Goal: Complete application form

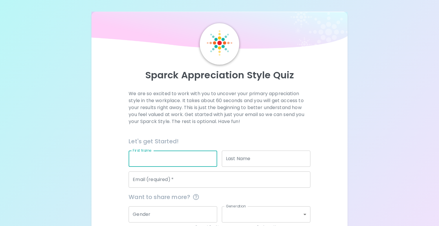
click at [155, 161] on input "First Name" at bounding box center [173, 159] width 89 height 16
type input "[PERSON_NAME]"
click at [161, 185] on input "[EMAIL_ADDRESS][DOMAIN_NAME]" at bounding box center [220, 180] width 182 height 16
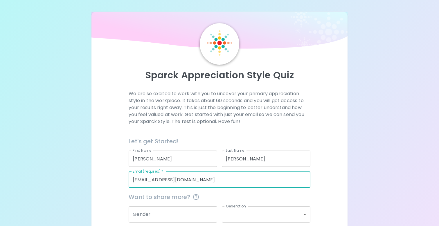
click at [161, 185] on input "[EMAIL_ADDRESS][DOMAIN_NAME]" at bounding box center [220, 180] width 182 height 16
type input "[PERSON_NAME][EMAIL_ADDRESS][PERSON_NAME][DOMAIN_NAME][US_STATE]"
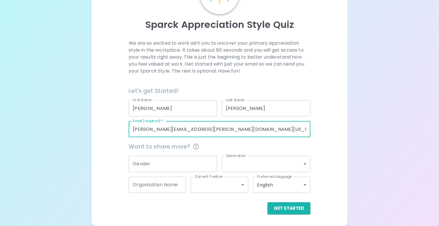
click at [231, 165] on body "Sparck Appreciation Style Quiz We are so excited to work with you to uncover yo…" at bounding box center [219, 87] width 439 height 277
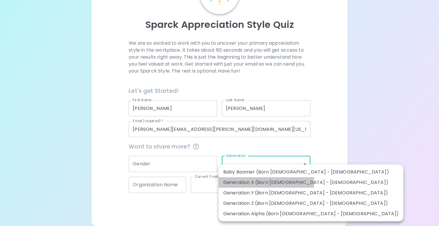
click at [241, 183] on li "Generation X (Born [DEMOGRAPHIC_DATA] - [DEMOGRAPHIC_DATA])" at bounding box center [311, 183] width 185 height 10
type input "generation_x"
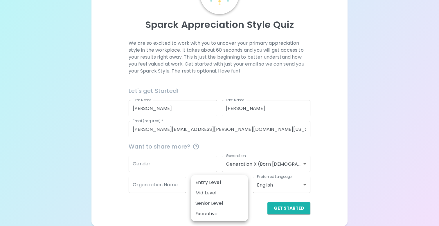
click at [201, 186] on body "Sparck Appreciation Style Quiz We are so excited to work with you to uncover yo…" at bounding box center [219, 87] width 439 height 277
click at [202, 191] on li "Mid Level" at bounding box center [220, 193] width 58 height 10
type input "mid_level"
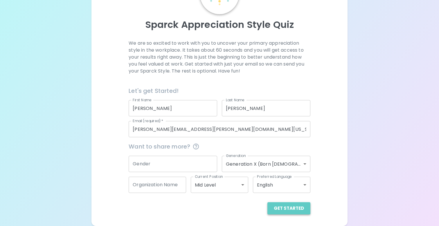
click at [297, 208] on button "Get Started" at bounding box center [289, 209] width 43 height 12
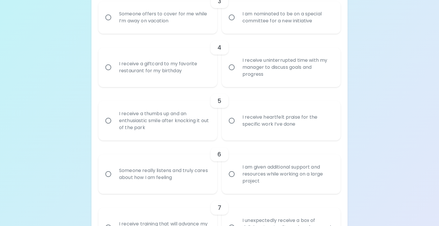
scroll to position [252, 0]
click at [108, 67] on input "I receive a giftcard to my favorite restaurant for my birthday" at bounding box center [108, 67] width 12 height 12
radio input "true"
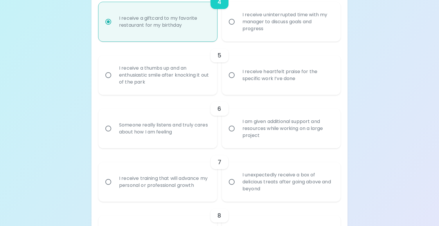
scroll to position [299, 0]
click at [105, 21] on input "I receive a giftcard to my favorite restaurant for my birthday" at bounding box center [108, 21] width 12 height 12
click at [113, 44] on div "5 I receive a thumbs up and an enthusiastic smile after knocking it out of the …" at bounding box center [220, 66] width 242 height 53
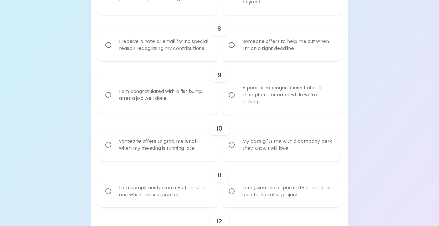
scroll to position [489, 0]
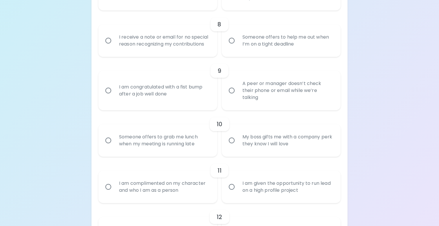
click at [230, 40] on input "Someone offers to help me out when I’m on a tight deadline" at bounding box center [232, 41] width 12 height 12
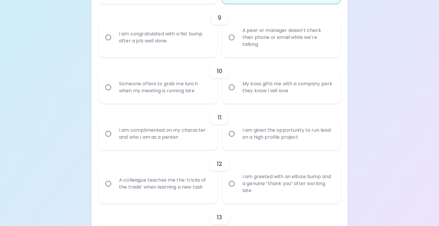
scroll to position [543, 0]
radio input "true"
click at [108, 86] on input "Someone offers to grab me lunch when my meeting is running late" at bounding box center [108, 87] width 12 height 12
radio input "false"
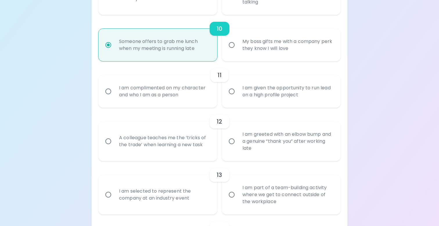
scroll to position [589, 0]
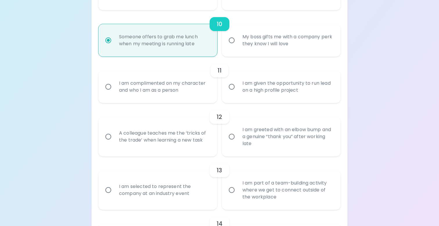
radio input "true"
click at [232, 87] on input "I am given the opportunity to run lead on a high profile project" at bounding box center [232, 87] width 12 height 12
radio input "false"
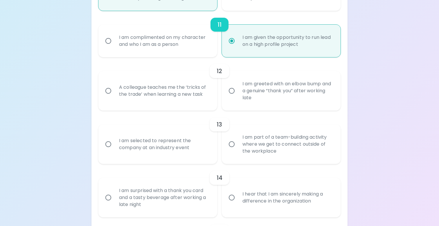
scroll to position [636, 0]
radio input "true"
click at [197, 97] on div "A colleague teaches me the ‘tricks of the trade’ when learning a new task" at bounding box center [164, 90] width 100 height 28
click at [114, 96] on input "A colleague teaches me the ‘tricks of the trade’ when learning a new task" at bounding box center [108, 90] width 12 height 12
radio input "false"
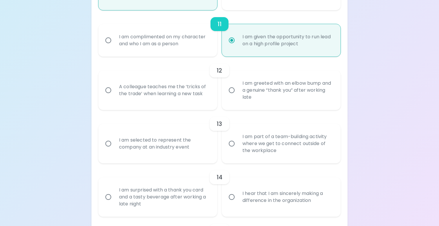
radio input "false"
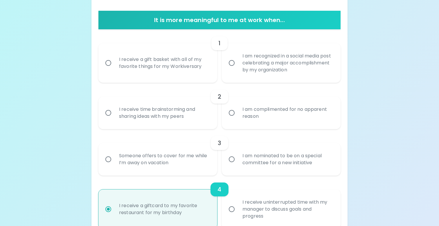
scroll to position [109, 0]
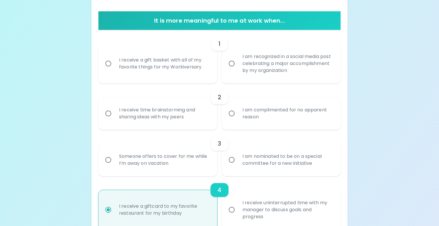
radio input "true"
click at [176, 158] on div "Someone offers to cover for me while I’m away on vacation" at bounding box center [164, 160] width 100 height 28
click at [114, 158] on input "Someone offers to cover for me while I’m away on vacation" at bounding box center [108, 160] width 12 height 12
radio input "false"
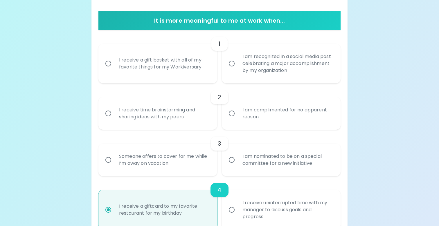
radio input "false"
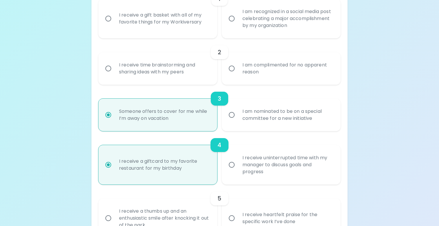
scroll to position [156, 0]
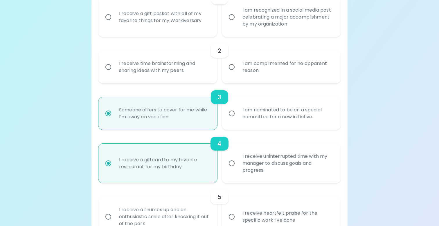
radio input "true"
click at [162, 69] on div "I receive time brainstorming and sharing ideas with my peers" at bounding box center [164, 67] width 100 height 28
click at [114, 69] on input "I receive time brainstorming and sharing ideas with my peers" at bounding box center [108, 67] width 12 height 12
radio input "false"
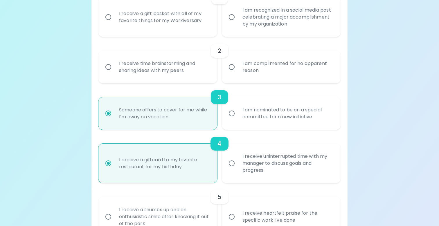
radio input "false"
radio input "true"
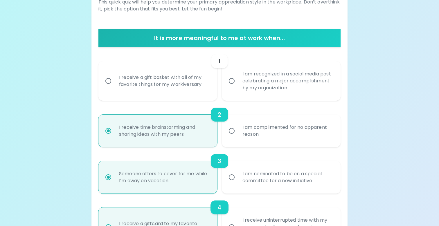
scroll to position [91, 0]
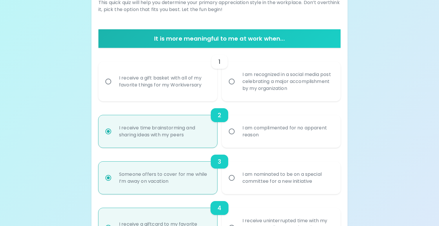
radio input "true"
click at [157, 85] on div "I receive a gift basket with all of my favorite things for my Workiversary" at bounding box center [164, 82] width 100 height 28
click at [114, 85] on input "I receive a gift basket with all of my favorite things for my Workiversary" at bounding box center [108, 82] width 12 height 12
radio input "false"
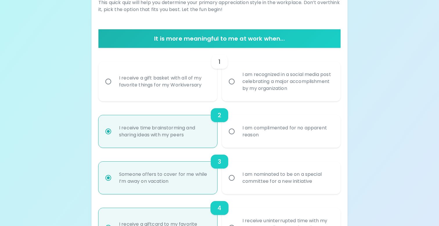
radio input "false"
radio input "true"
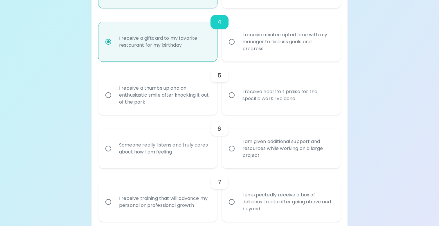
scroll to position [283, 0]
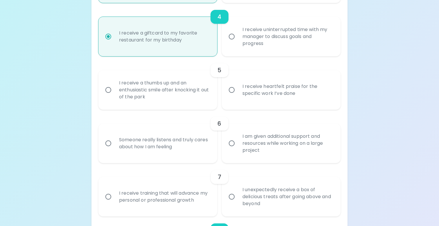
radio input "true"
click at [227, 149] on input "I am given additional support and resources while working on a large project" at bounding box center [232, 143] width 12 height 12
radio input "false"
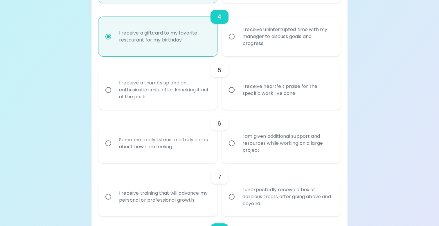
radio input "false"
radio input "true"
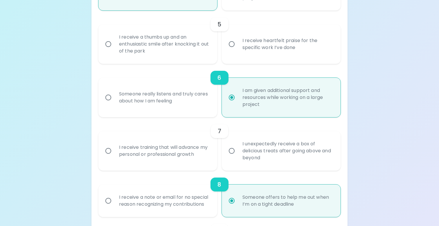
scroll to position [329, 0]
radio input "true"
click at [247, 156] on div "I unexpectedly receive a box of delicious treats after going above and beyond" at bounding box center [288, 150] width 100 height 35
click at [238, 156] on input "I unexpectedly receive a box of delicious treats after going above and beyond" at bounding box center [232, 150] width 12 height 12
radio input "false"
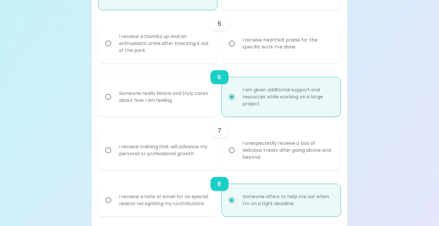
radio input "false"
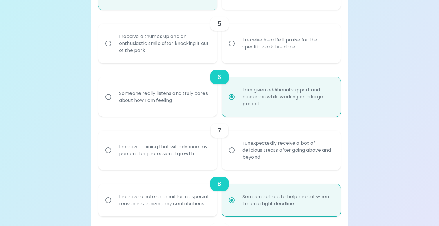
radio input "false"
radio input "true"
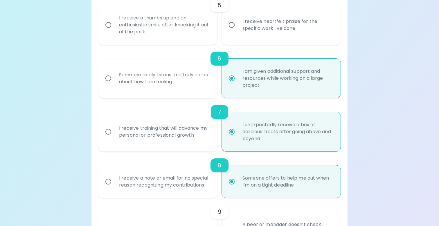
radio input "true"
click at [177, 23] on div "I receive a thumbs up and an enthusiastic smile after knocking it out of the pa…" at bounding box center [164, 25] width 100 height 35
click at [114, 23] on input "I receive a thumbs up and an enthusiastic smile after knocking it out of the pa…" at bounding box center [108, 25] width 12 height 12
radio input "false"
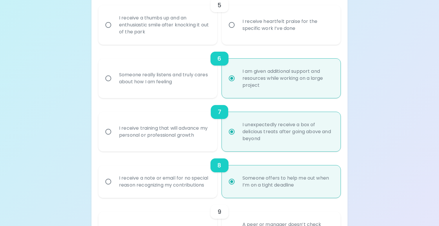
radio input "false"
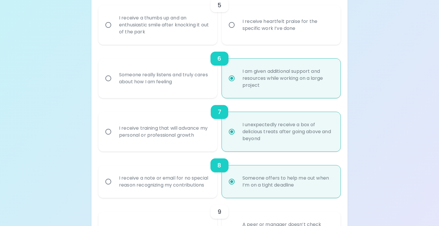
radio input "false"
radio input "true"
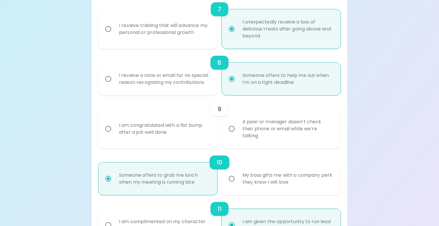
scroll to position [452, 0]
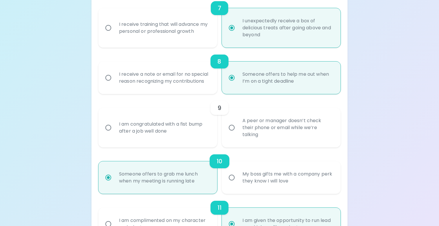
radio input "true"
click at [257, 130] on div "A peer or manager doesn’t check their phone or email while we’re talking" at bounding box center [288, 127] width 100 height 35
click at [238, 130] on input "A peer or manager doesn’t check their phone or email while we’re talking" at bounding box center [232, 128] width 12 height 12
radio input "false"
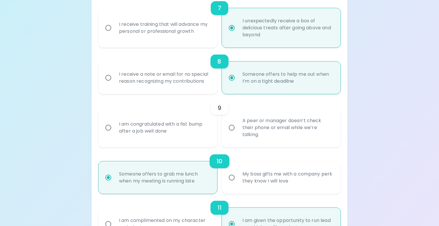
radio input "false"
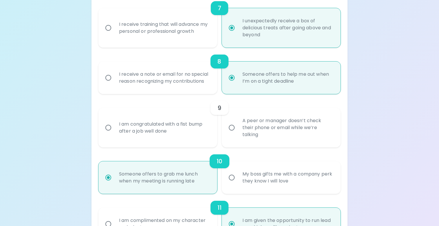
radio input "false"
radio input "true"
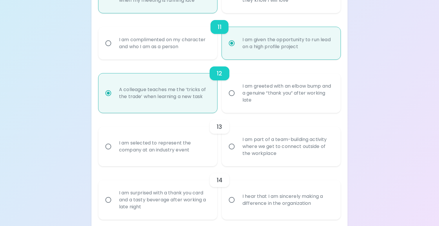
scroll to position [664, 0]
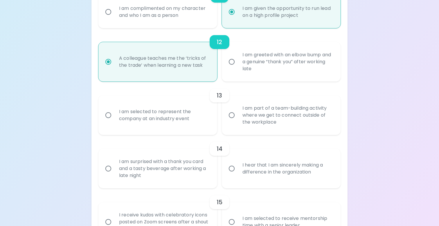
radio input "true"
click at [238, 119] on input "I am part of a team-building activity where we get to connect outside of the wo…" at bounding box center [232, 115] width 12 height 12
radio input "false"
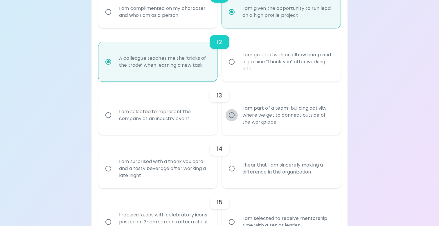
radio input "false"
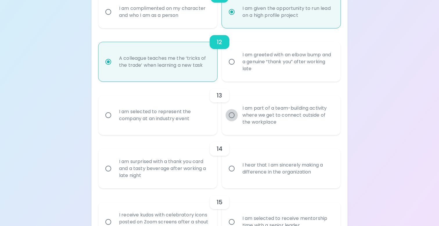
radio input "false"
radio input "true"
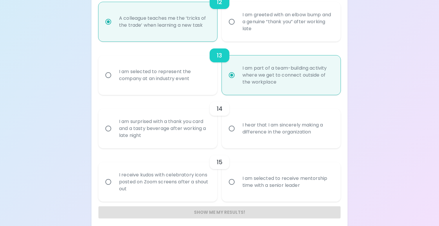
scroll to position [708, 0]
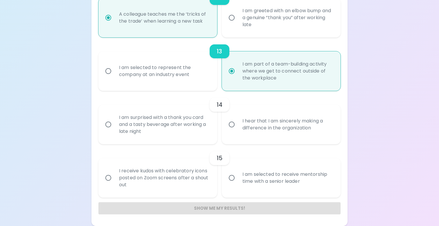
radio input "true"
click at [176, 124] on div "I am surprised with a thank you card and a tasty beverage after working a late …" at bounding box center [164, 124] width 100 height 35
click at [114, 124] on input "I am surprised with a thank you card and a tasty beverage after working a late …" at bounding box center [108, 125] width 12 height 12
radio input "false"
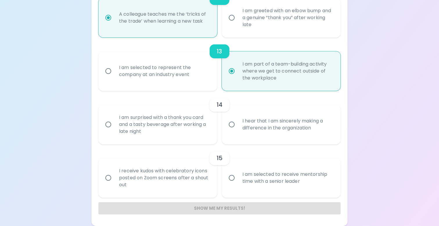
radio input "false"
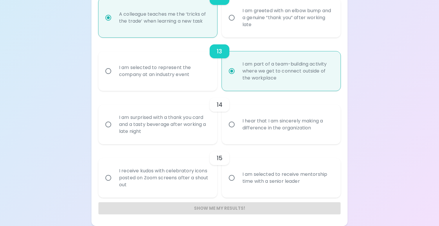
radio input "false"
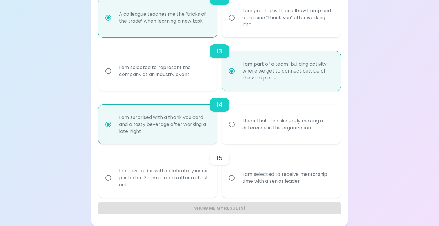
radio input "true"
click at [177, 183] on div "I receive kudos with celebratory icons posted on Zoom screens after a shout out" at bounding box center [164, 178] width 100 height 35
click at [114, 183] on input "I receive kudos with celebratory icons posted on Zoom screens after a shout out" at bounding box center [108, 178] width 12 height 12
radio input "false"
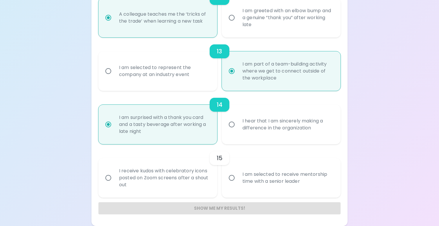
radio input "false"
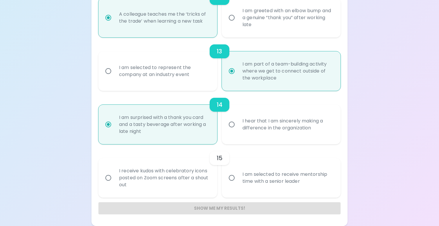
radio input "false"
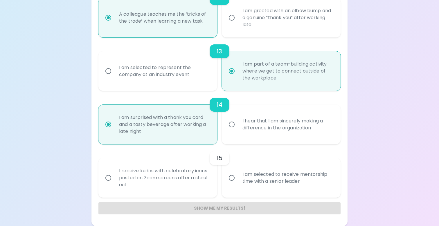
radio input "false"
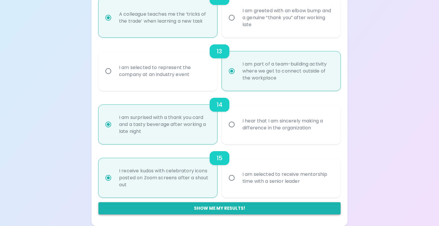
radio input "true"
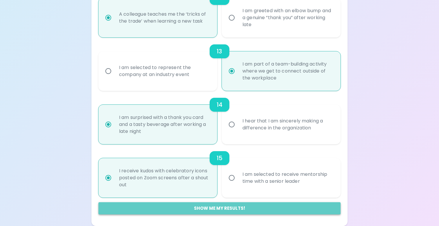
click at [196, 208] on button "Show me my results!" at bounding box center [220, 209] width 242 height 12
radio input "false"
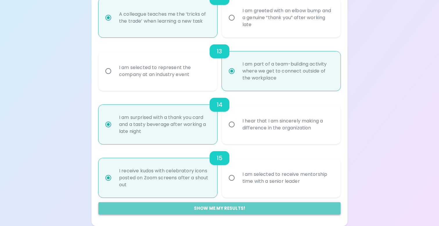
radio input "false"
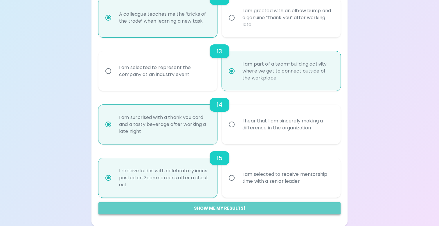
radio input "false"
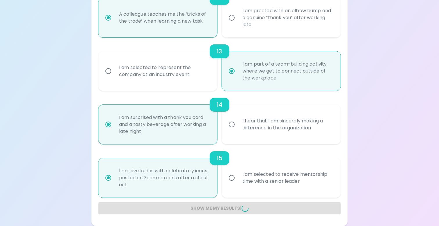
radio input "false"
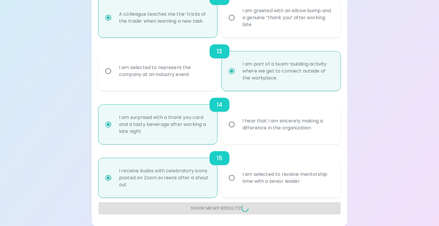
radio input "false"
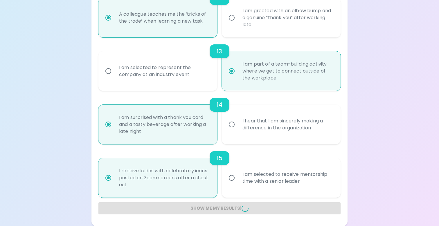
radio input "false"
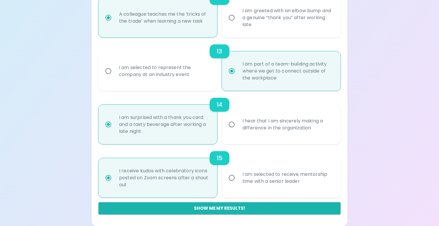
scroll to position [140, 0]
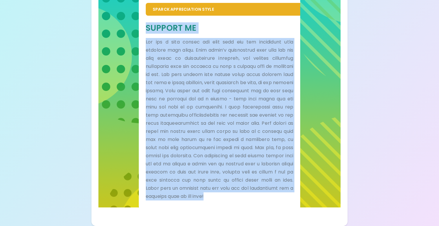
drag, startPoint x: 148, startPoint y: 22, endPoint x: 275, endPoint y: 197, distance: 216.6
click at [275, 197] on div "Support Me" at bounding box center [220, 112] width 148 height 178
copy div "Loremip Do Sit ame c adip elitse doe temp inci utl etd magnaaliqu enim adminimv…"
